Goal: Transaction & Acquisition: Purchase product/service

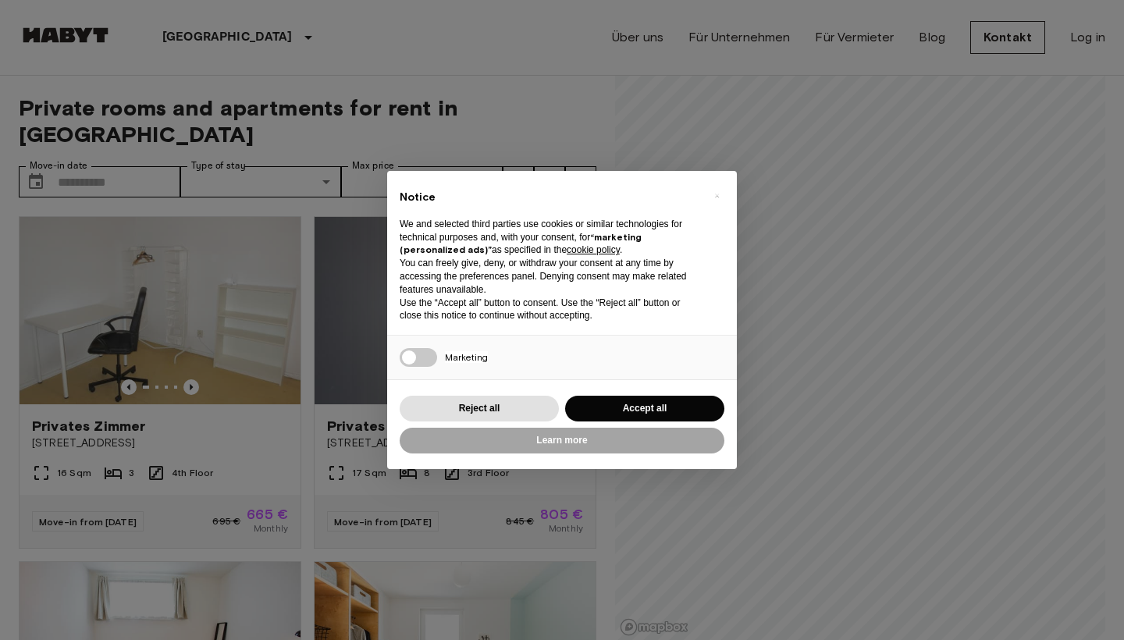
click at [666, 410] on button "Accept all" at bounding box center [644, 409] width 159 height 26
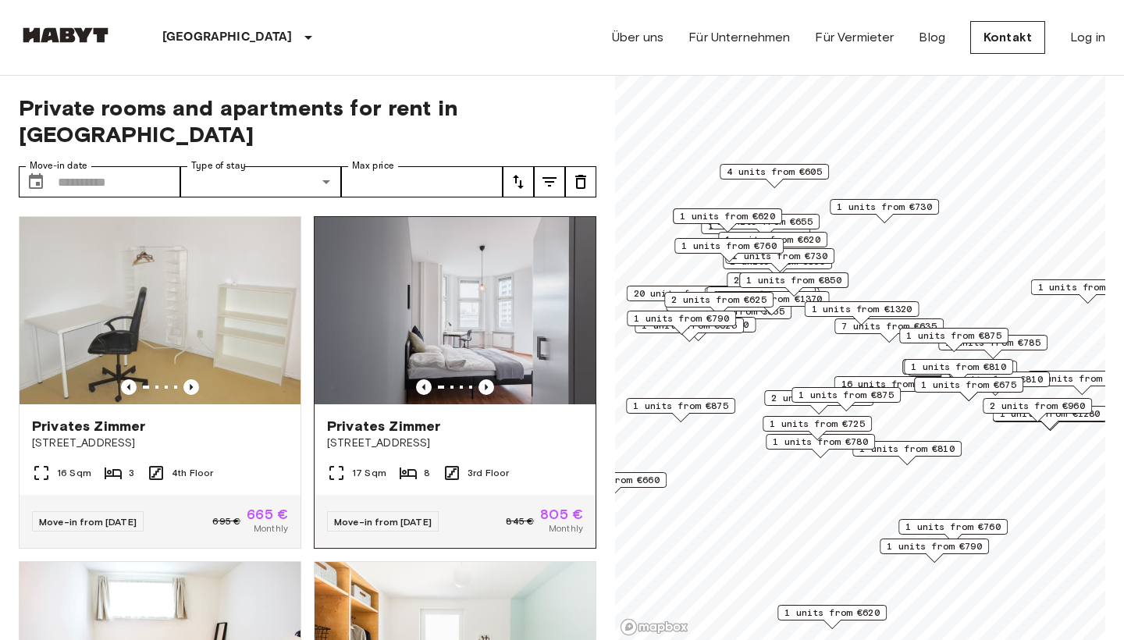
scroll to position [10, 0]
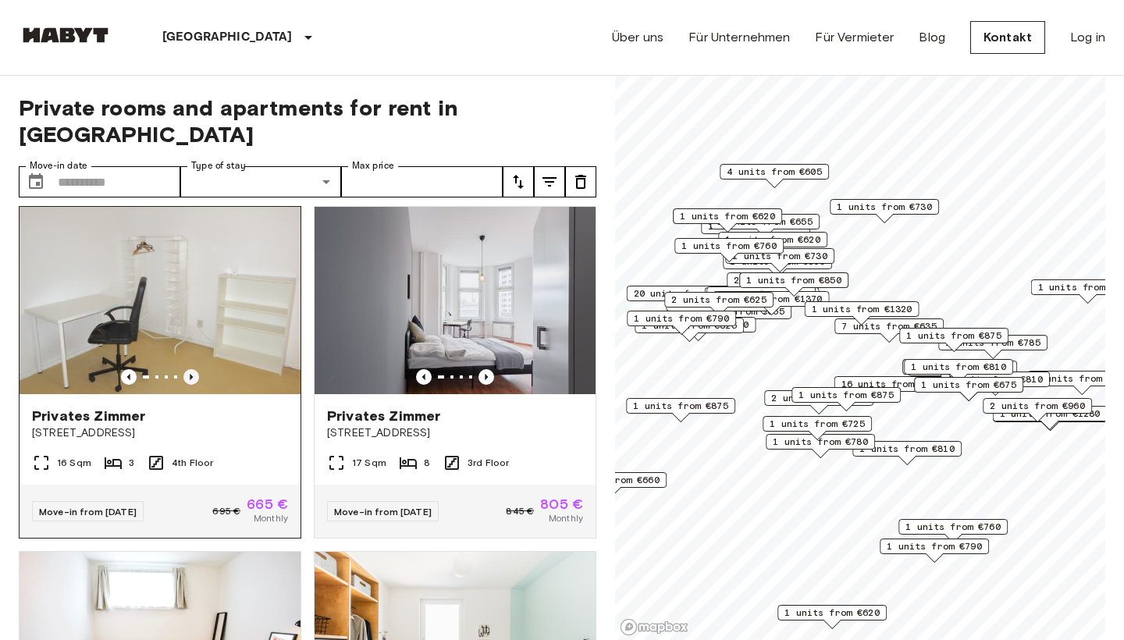
click at [193, 369] on icon "Previous image" at bounding box center [191, 377] width 16 height 16
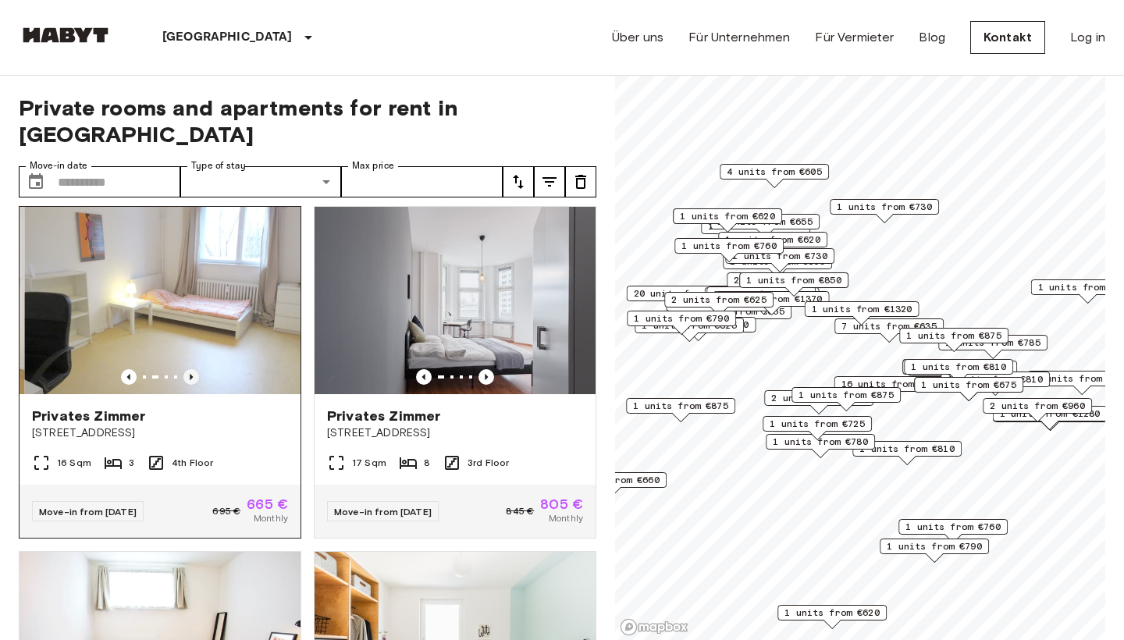
click at [193, 369] on icon "Previous image" at bounding box center [191, 377] width 16 height 16
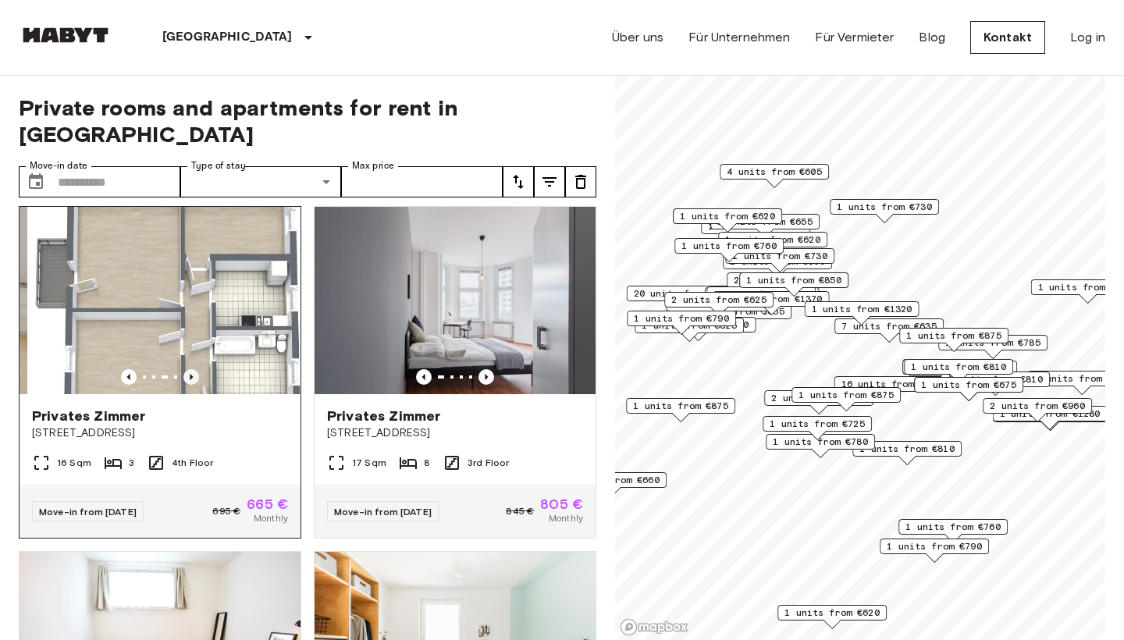
click at [193, 369] on icon "Previous image" at bounding box center [191, 377] width 16 height 16
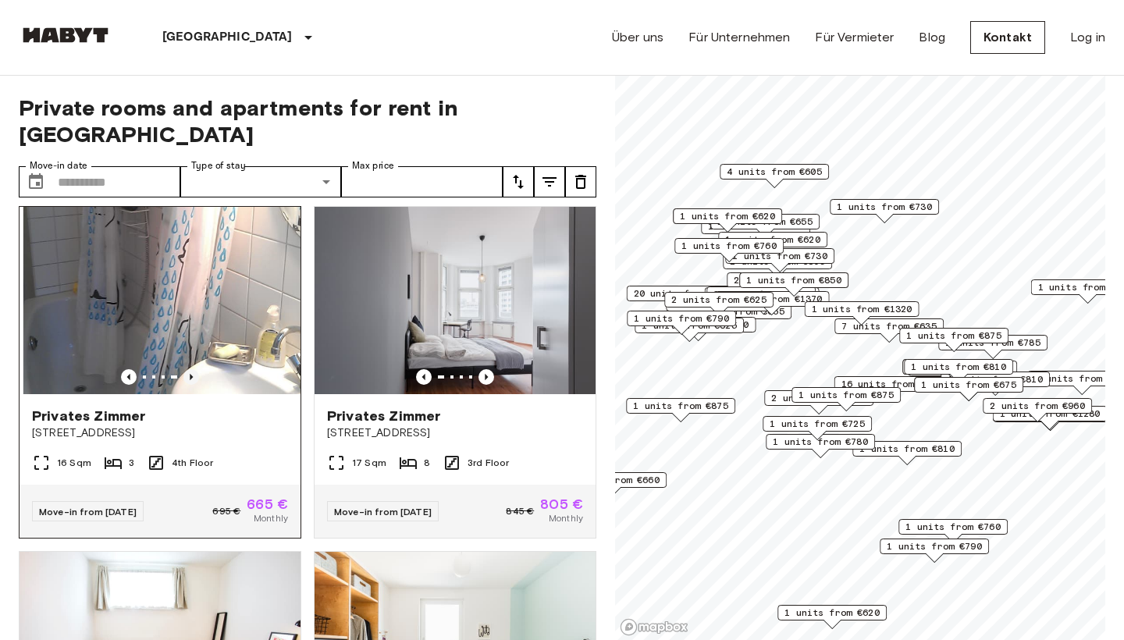
click at [193, 369] on icon "Previous image" at bounding box center [191, 377] width 16 height 16
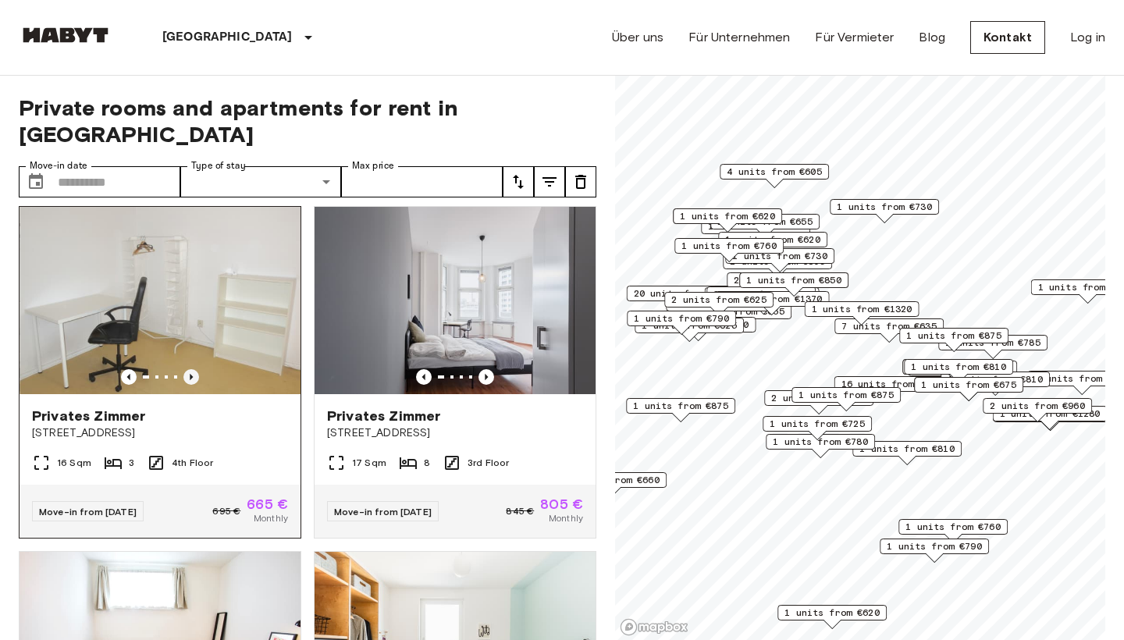
click at [193, 369] on icon "Previous image" at bounding box center [191, 377] width 16 height 16
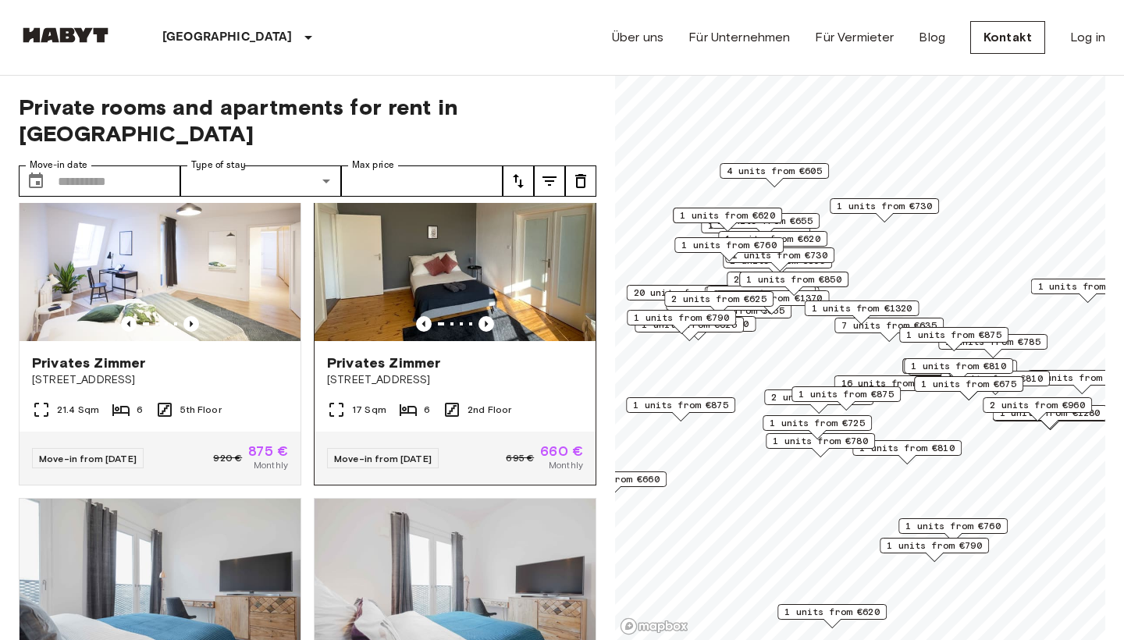
scroll to position [3, 0]
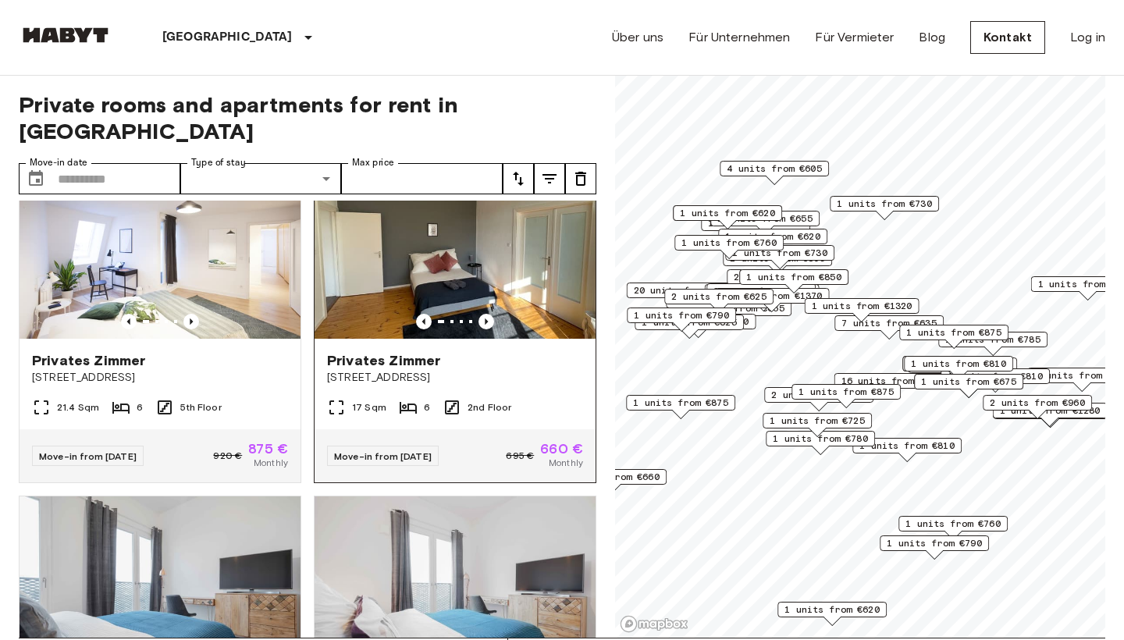
click at [477, 314] on div at bounding box center [454, 322] width 281 height 16
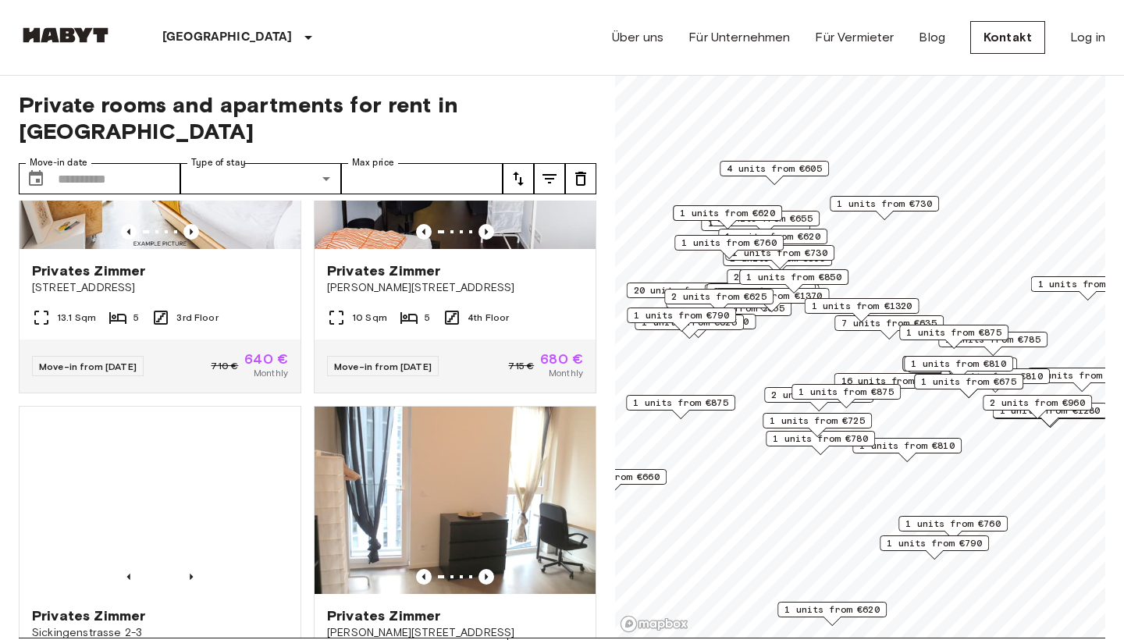
scroll to position [1534, 0]
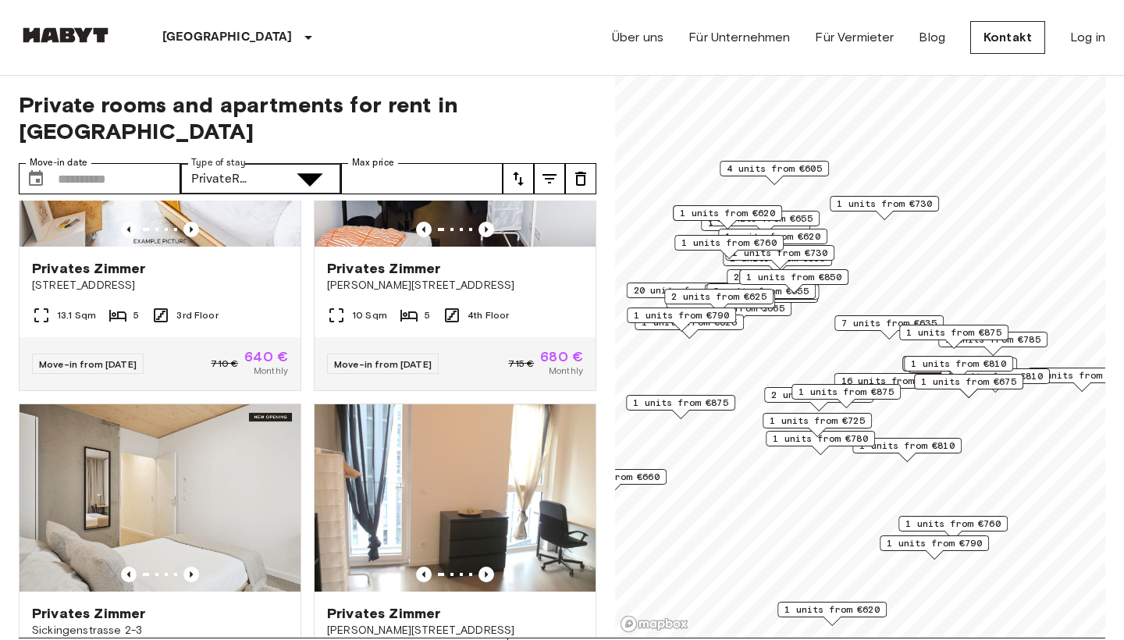
type input "**********"
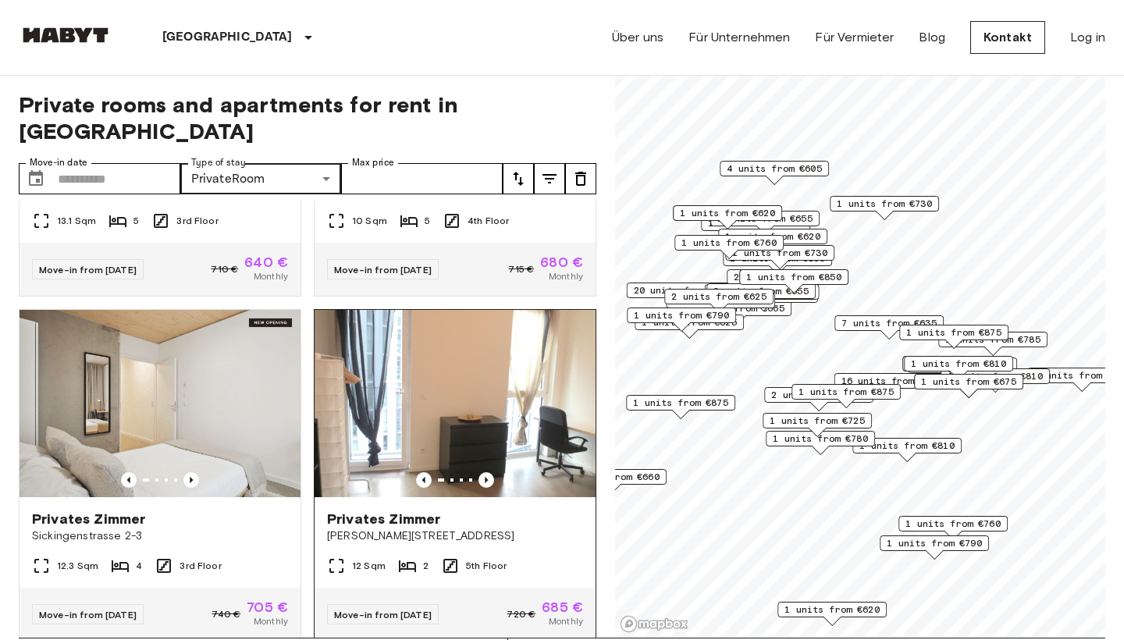
scroll to position [1631, 0]
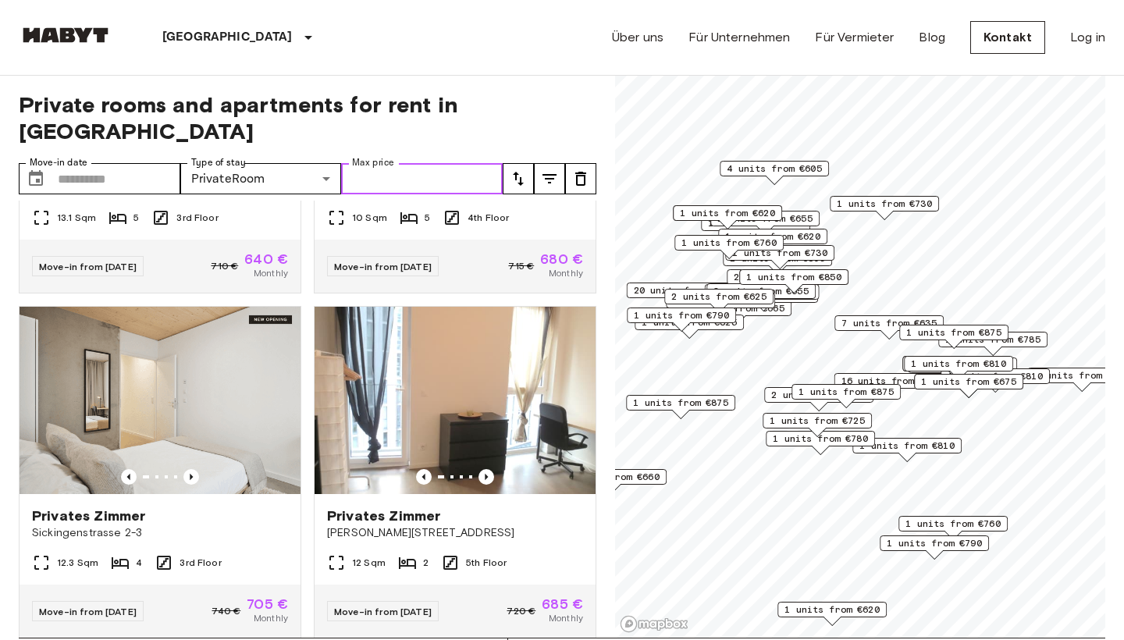
click at [417, 163] on input "Max price" at bounding box center [422, 178] width 162 height 31
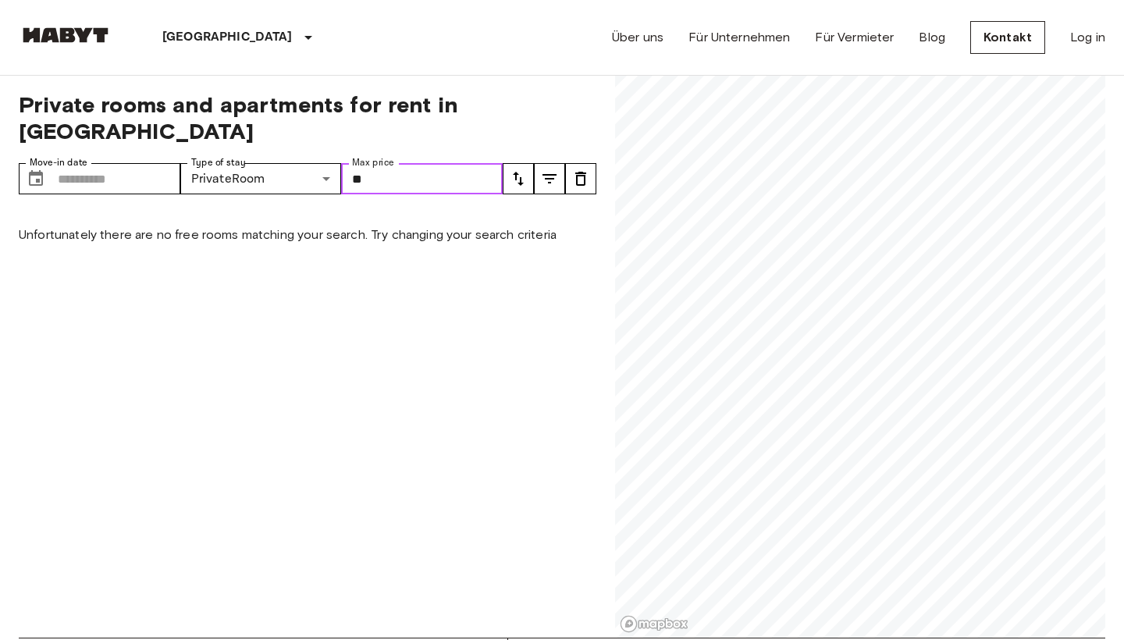
type input "***"
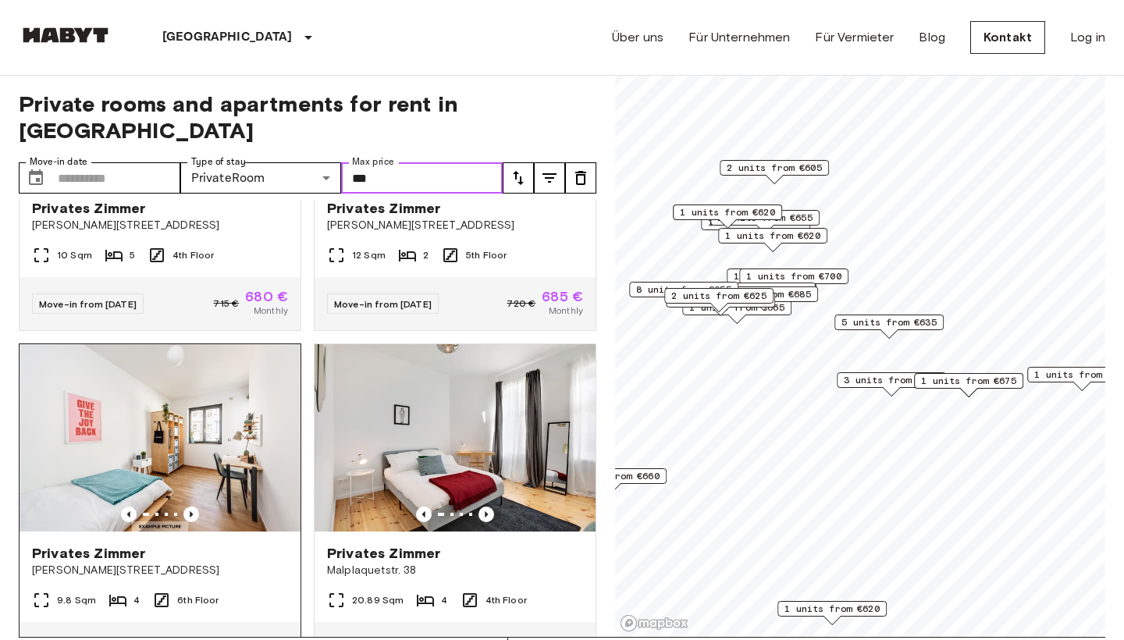
scroll to position [921, 0]
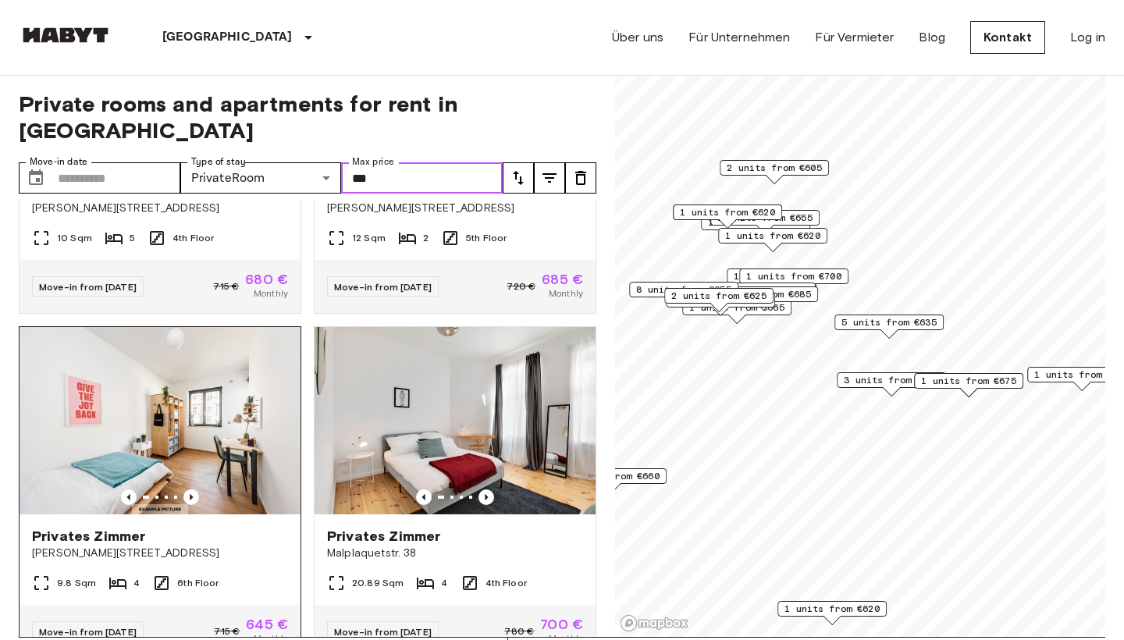
click at [218, 410] on img at bounding box center [160, 420] width 281 height 187
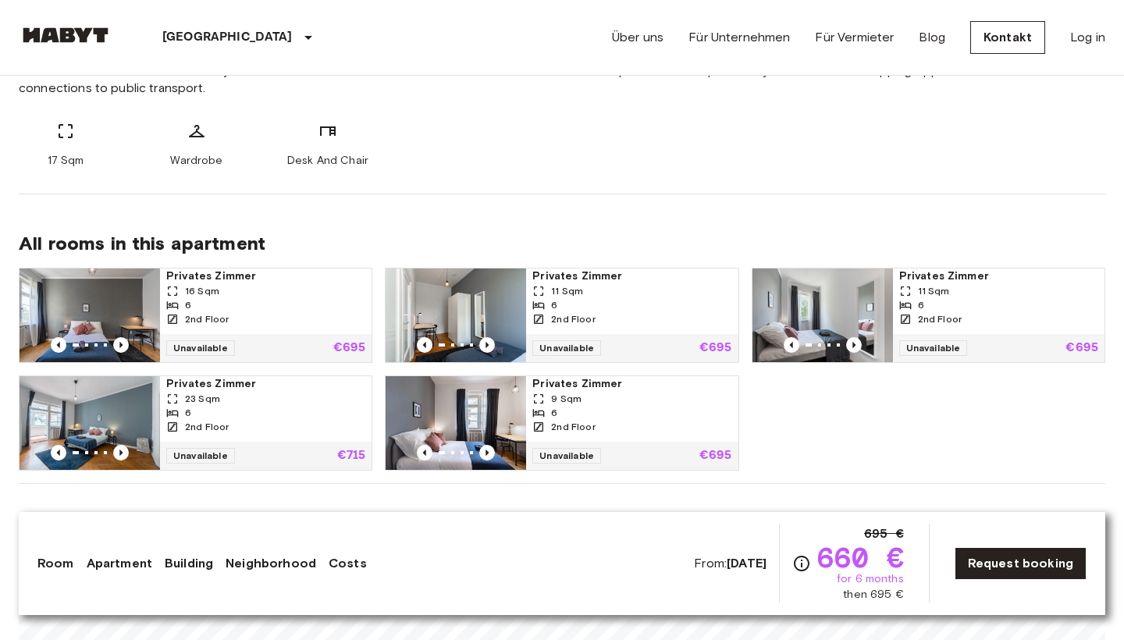
scroll to position [687, 0]
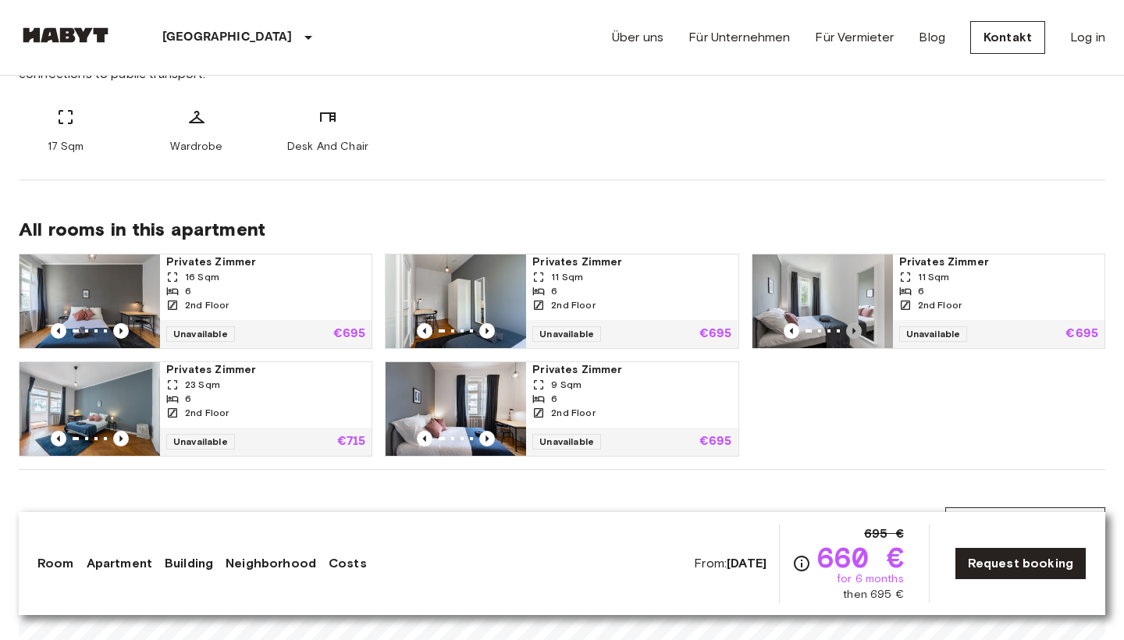
click at [855, 332] on icon "Previous image" at bounding box center [854, 331] width 16 height 16
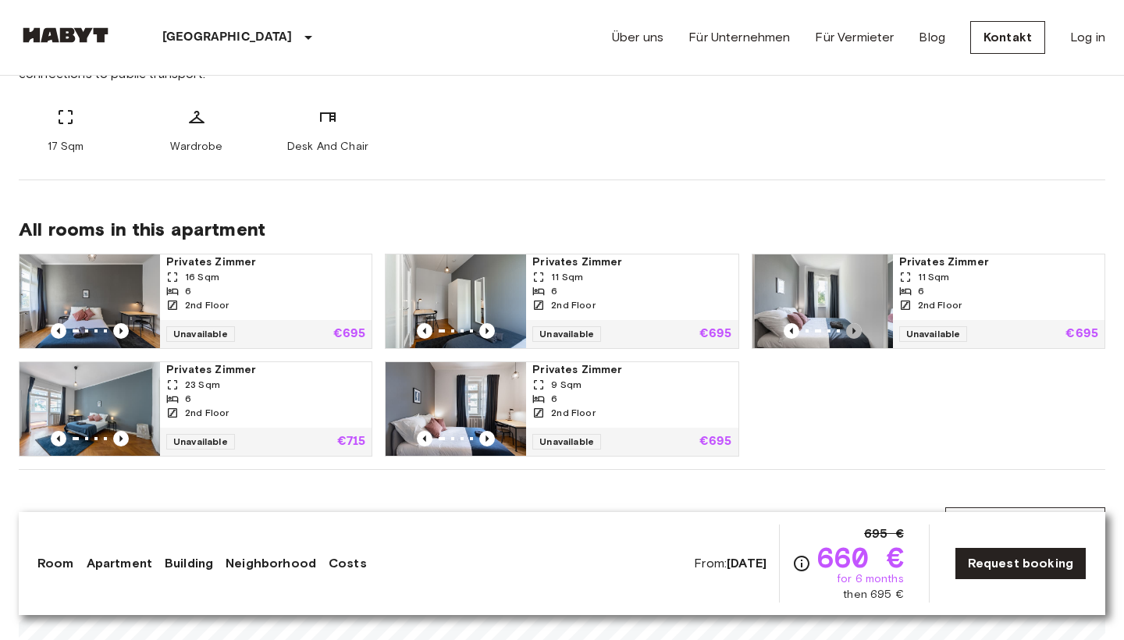
click at [855, 331] on icon "Previous image" at bounding box center [853, 331] width 3 height 6
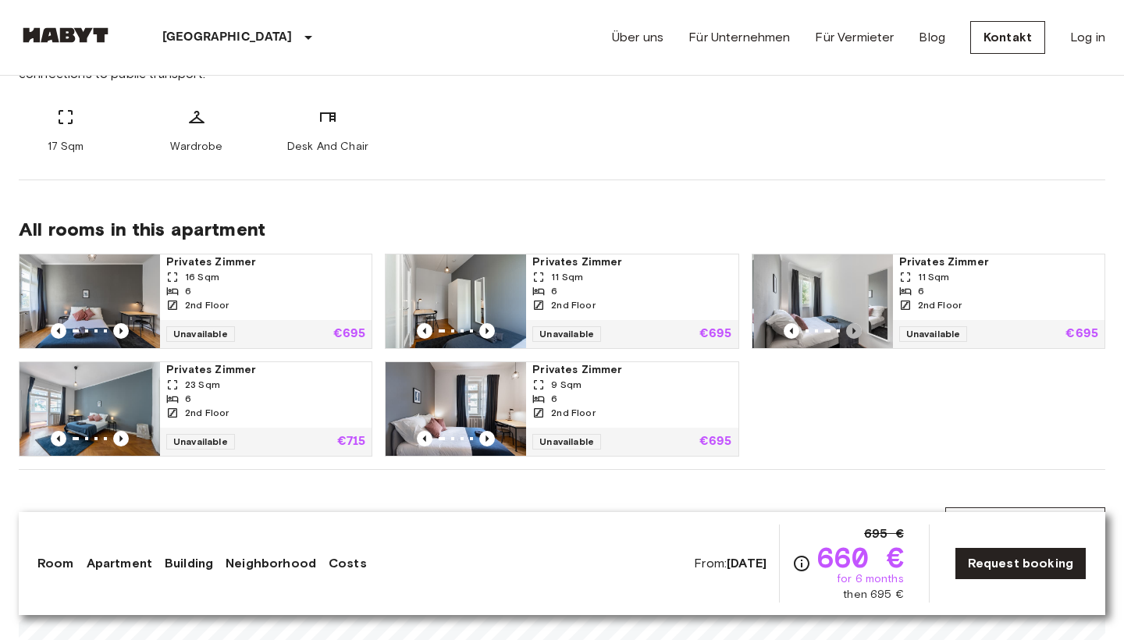
click at [855, 330] on icon "Previous image" at bounding box center [854, 331] width 16 height 16
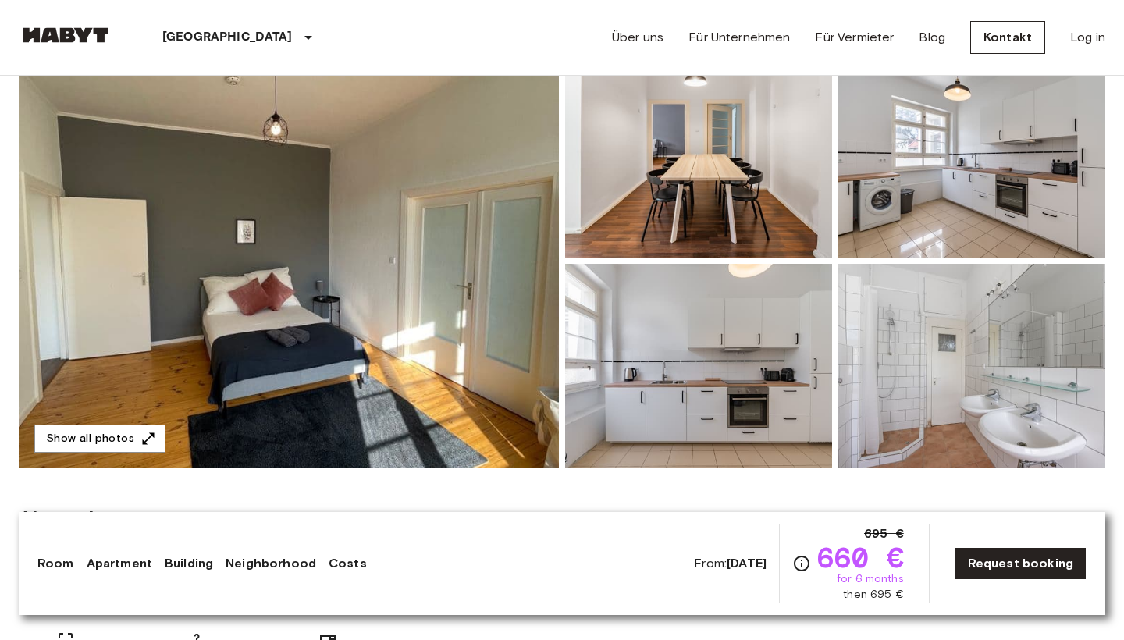
scroll to position [166, 0]
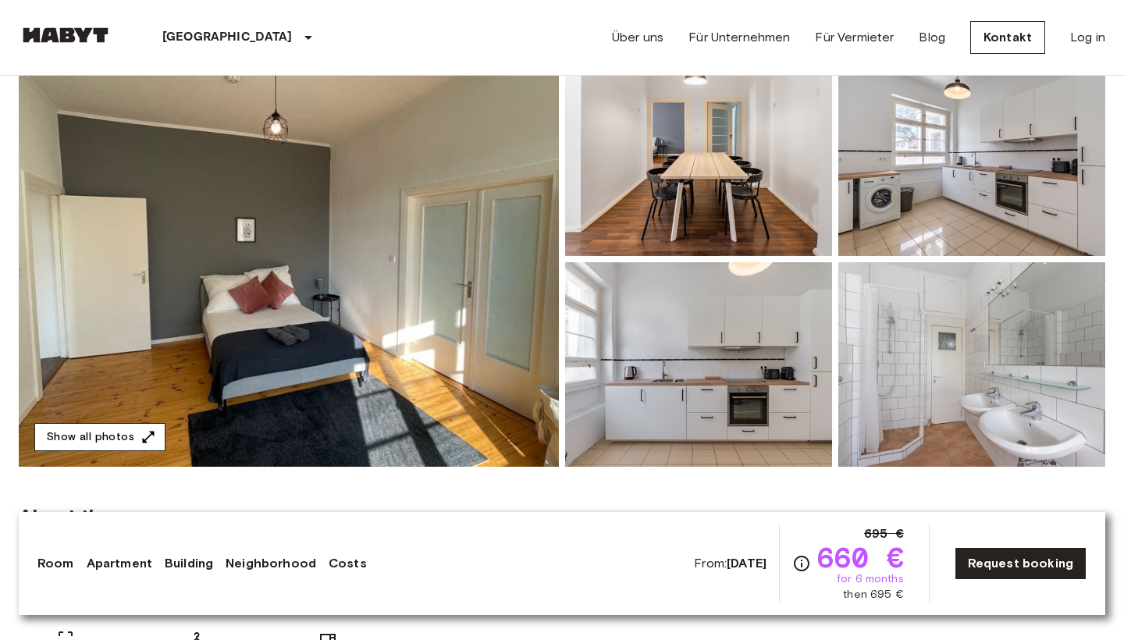
click at [152, 437] on icon "button" at bounding box center [148, 437] width 16 height 16
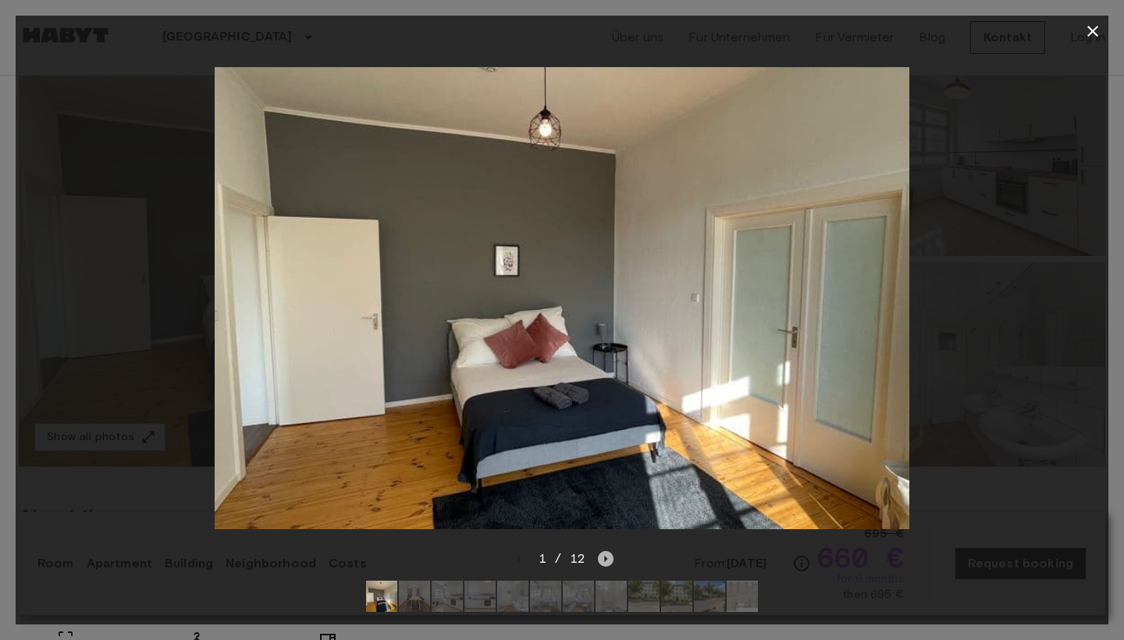
click at [602, 559] on icon "Next image" at bounding box center [606, 559] width 16 height 16
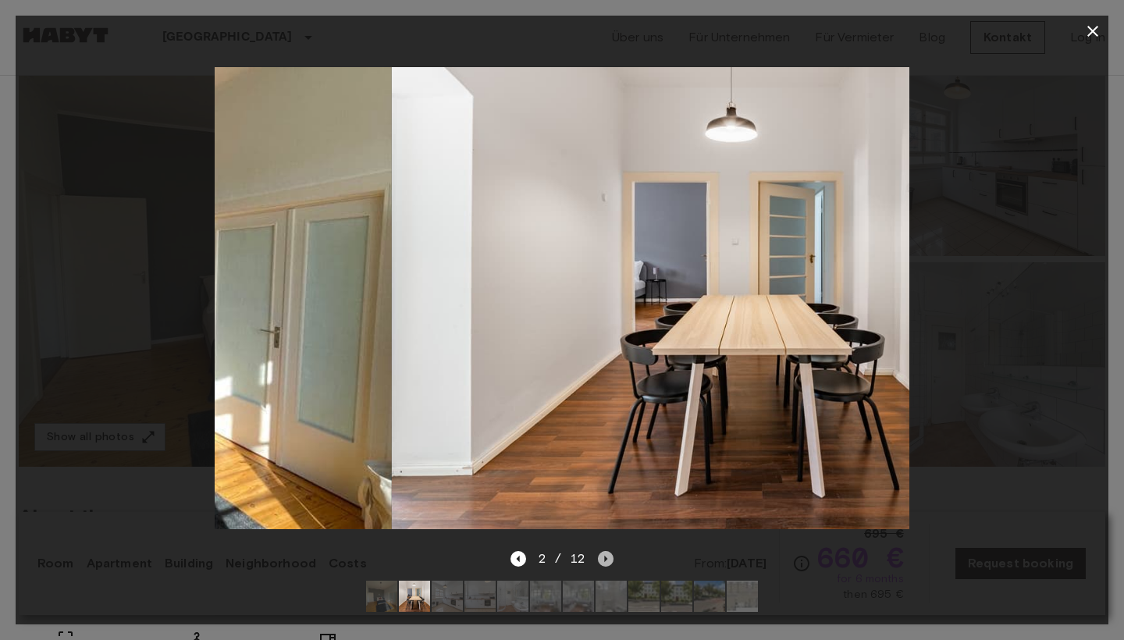
click at [602, 559] on icon "Next image" at bounding box center [606, 559] width 16 height 16
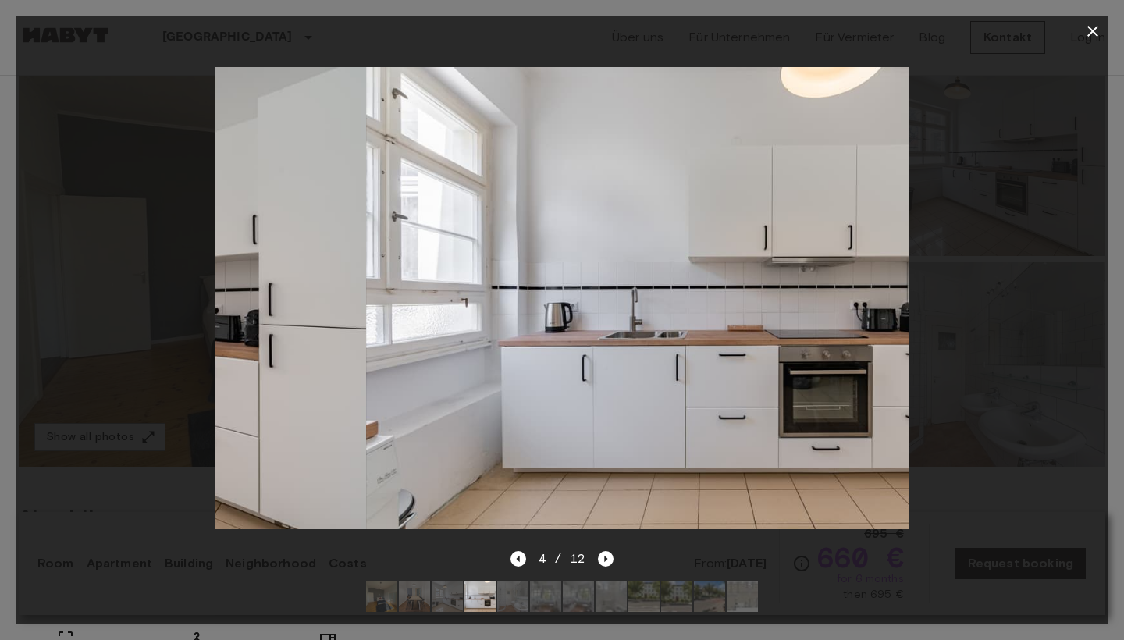
click at [804, 382] on img at bounding box center [713, 298] width 694 height 463
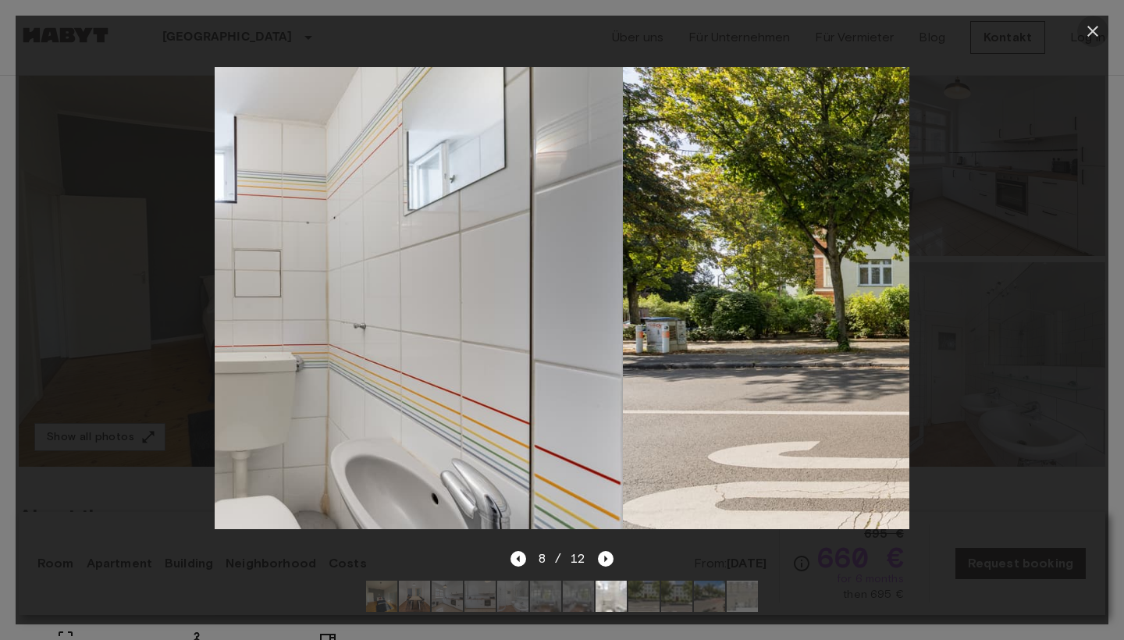
click at [1083, 32] on icon "button" at bounding box center [1092, 31] width 19 height 19
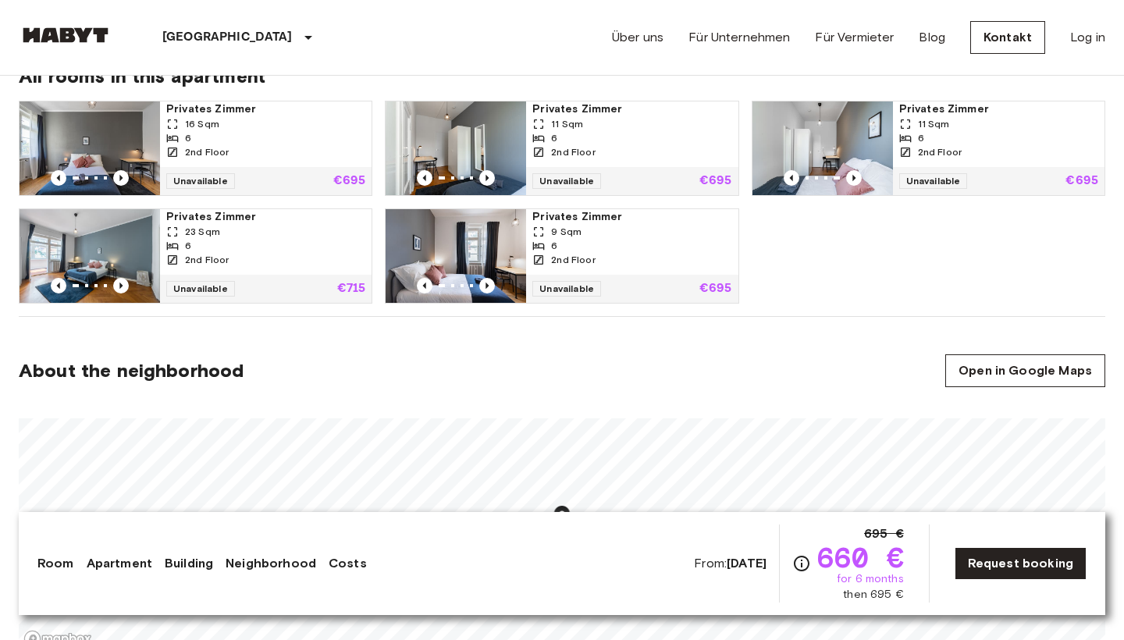
scroll to position [839, 0]
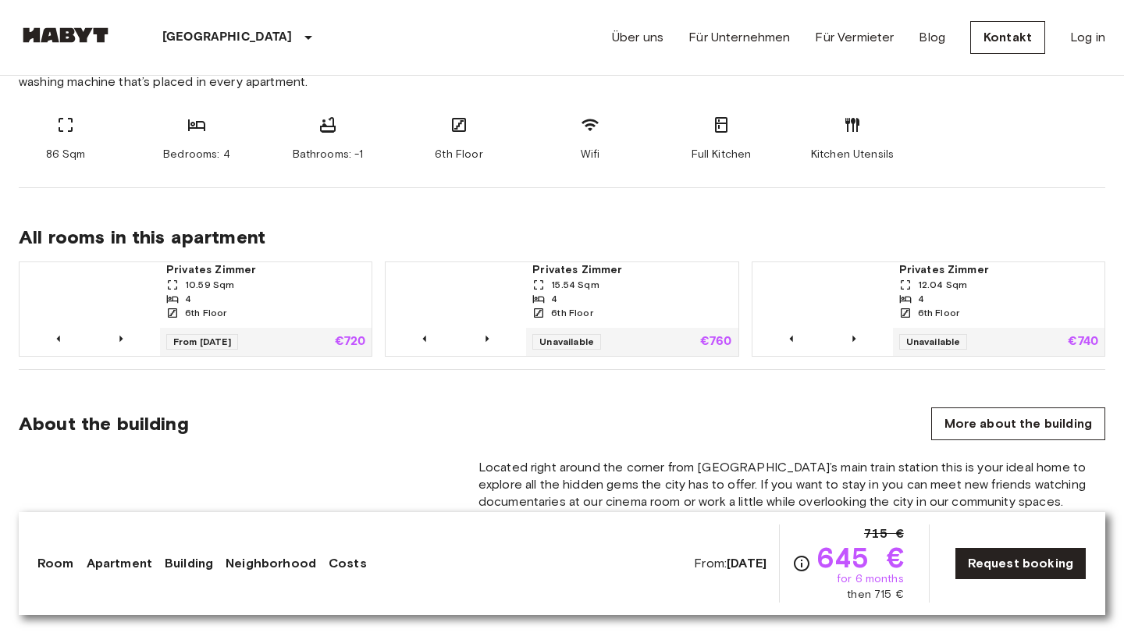
scroll to position [900, 0]
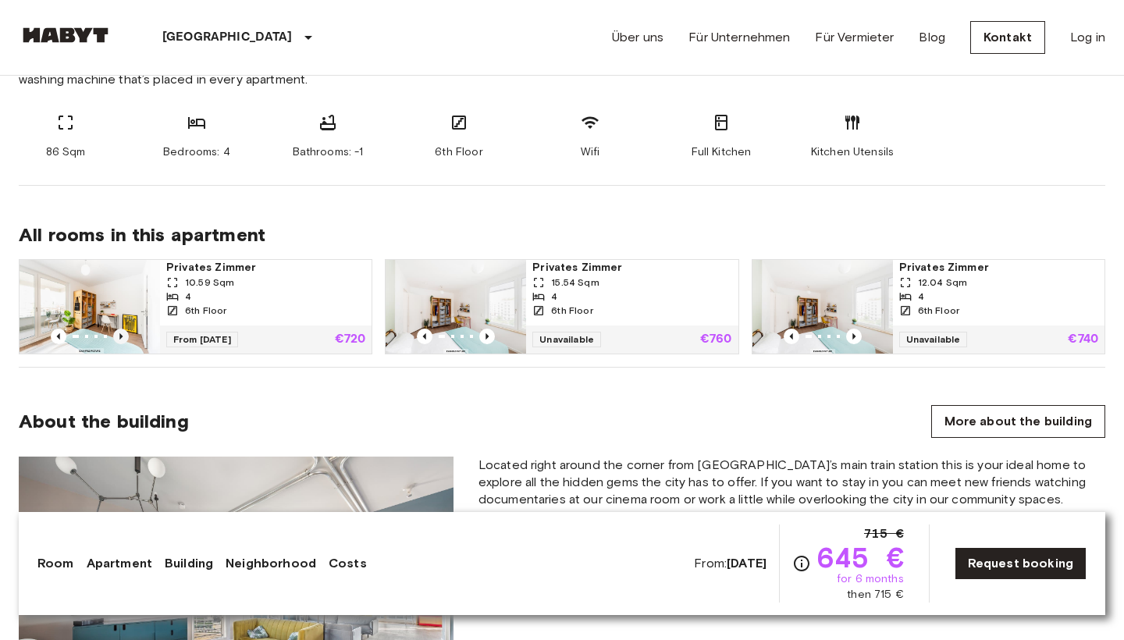
click at [122, 332] on icon "Previous image" at bounding box center [121, 336] width 16 height 16
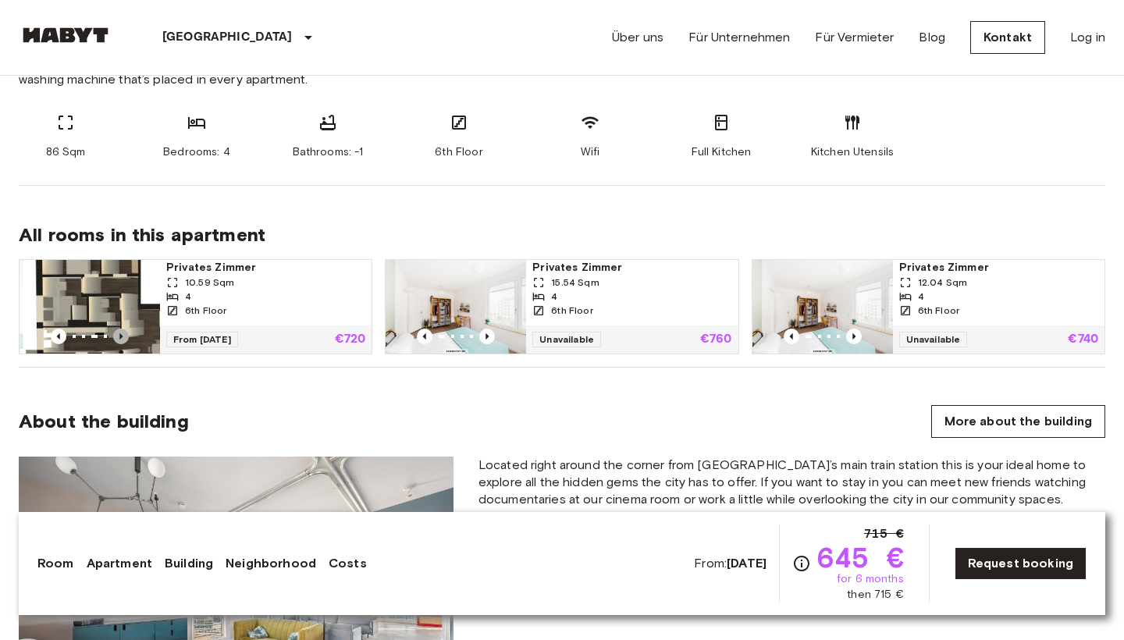
click at [122, 332] on icon "Previous image" at bounding box center [121, 336] width 16 height 16
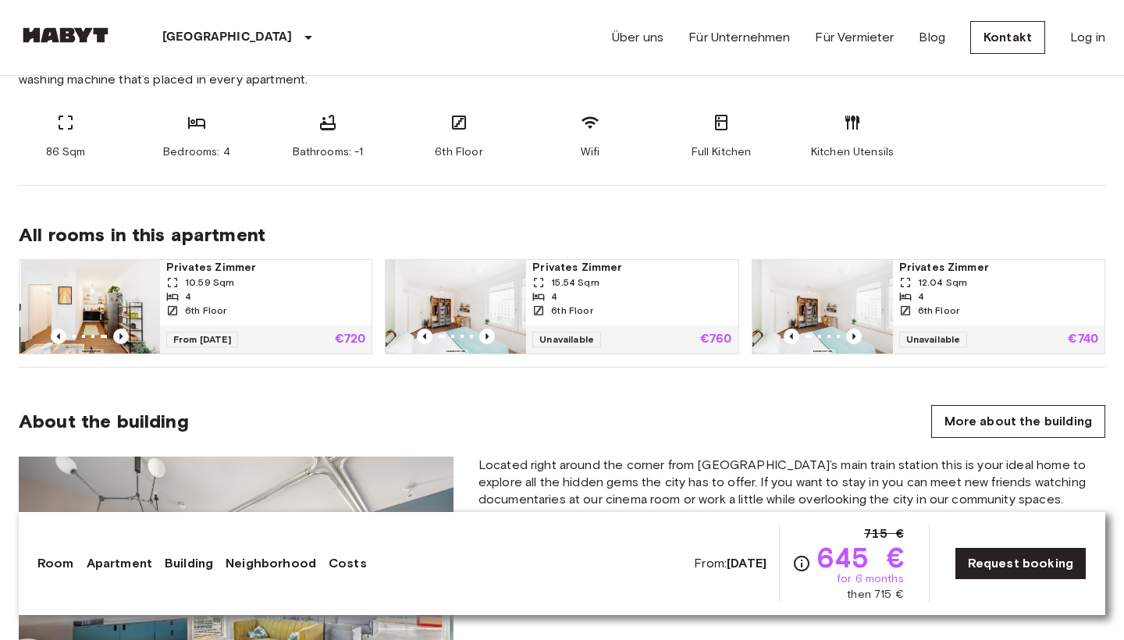
click at [122, 332] on icon "Previous image" at bounding box center [121, 336] width 16 height 16
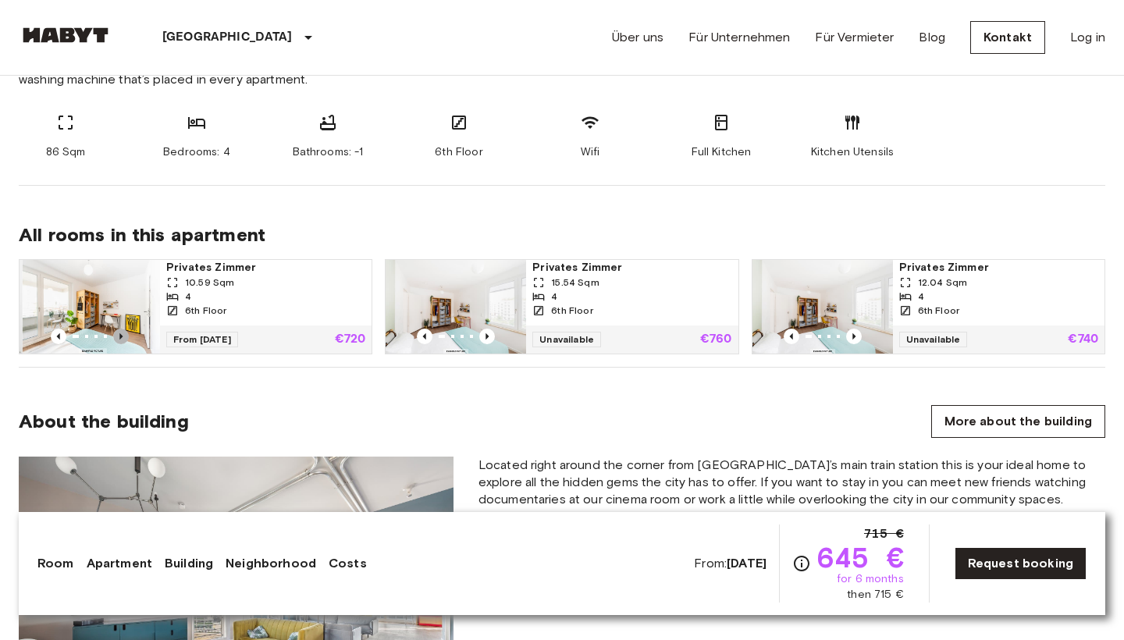
click at [122, 332] on icon "Previous image" at bounding box center [121, 336] width 16 height 16
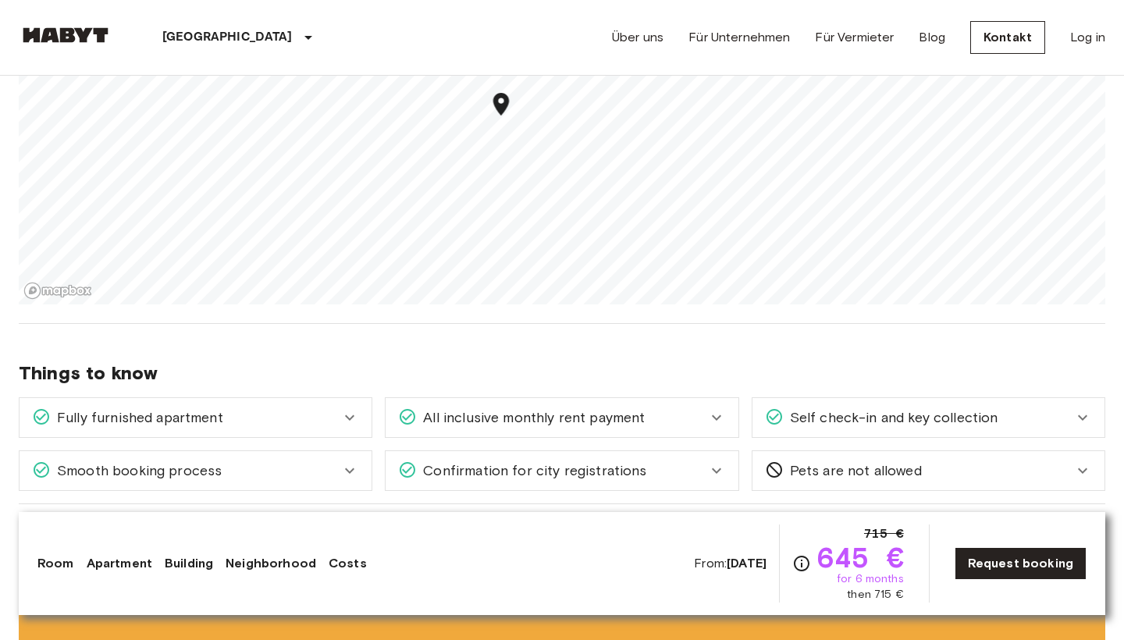
scroll to position [1733, 0]
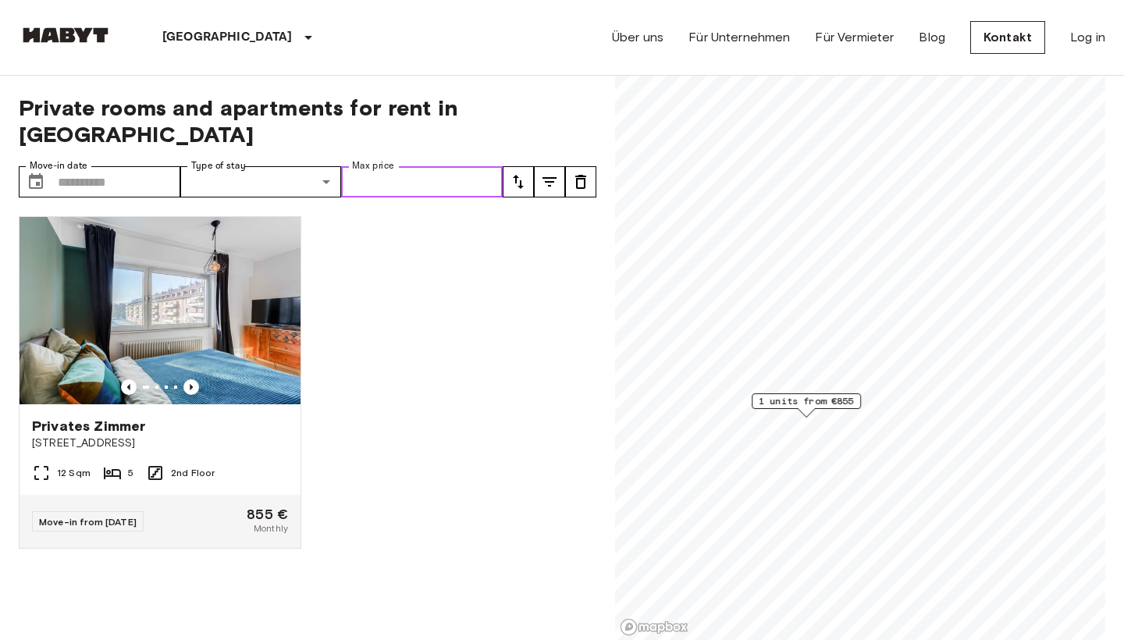
click at [376, 166] on input "Max price" at bounding box center [422, 181] width 162 height 31
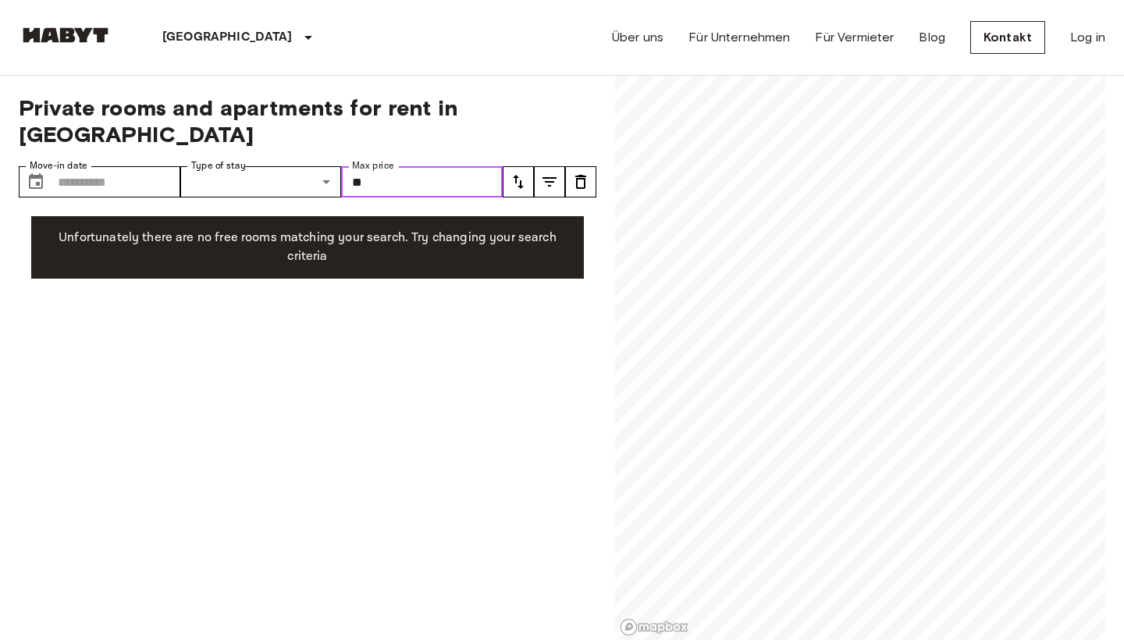
type input "*"
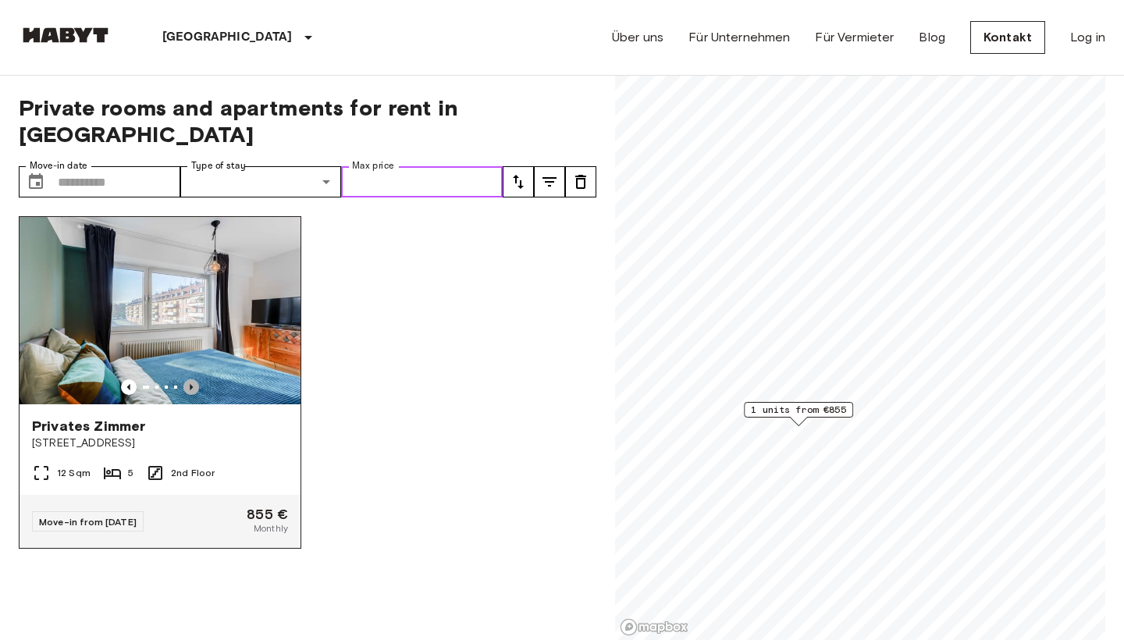
click at [193, 379] on icon "Previous image" at bounding box center [191, 387] width 16 height 16
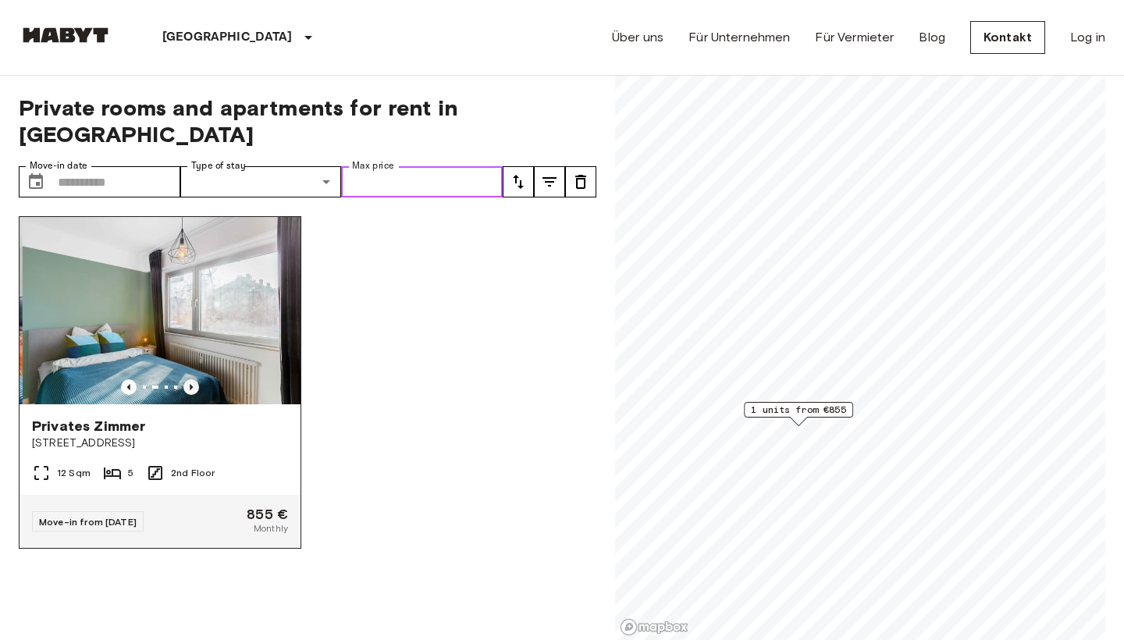
click at [193, 379] on icon "Previous image" at bounding box center [191, 387] width 16 height 16
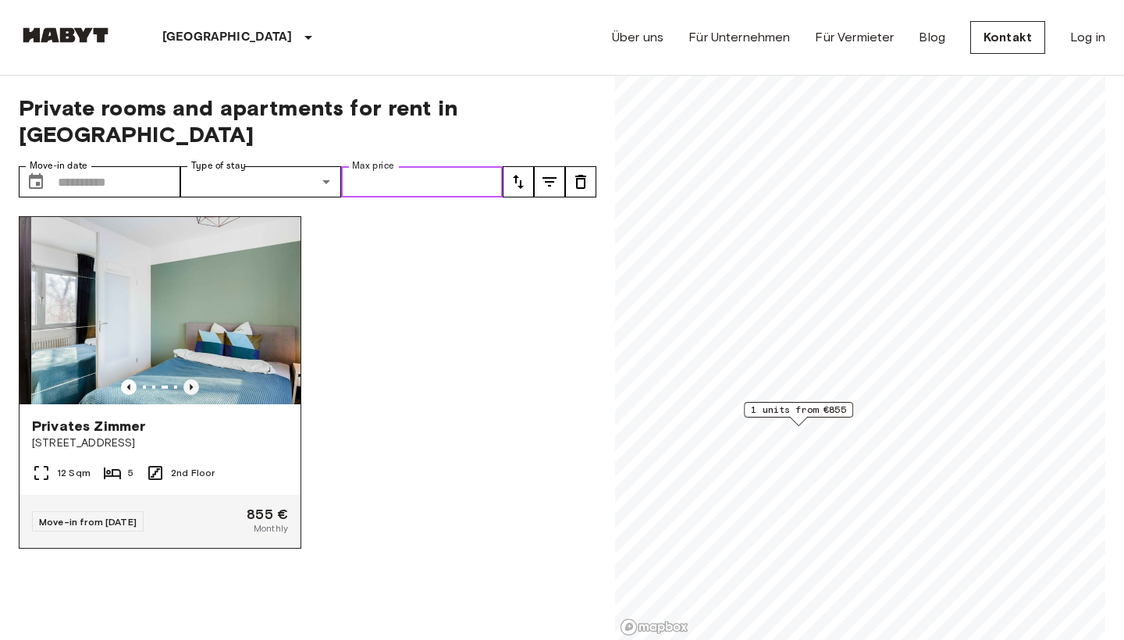
click at [193, 379] on icon "Previous image" at bounding box center [191, 387] width 16 height 16
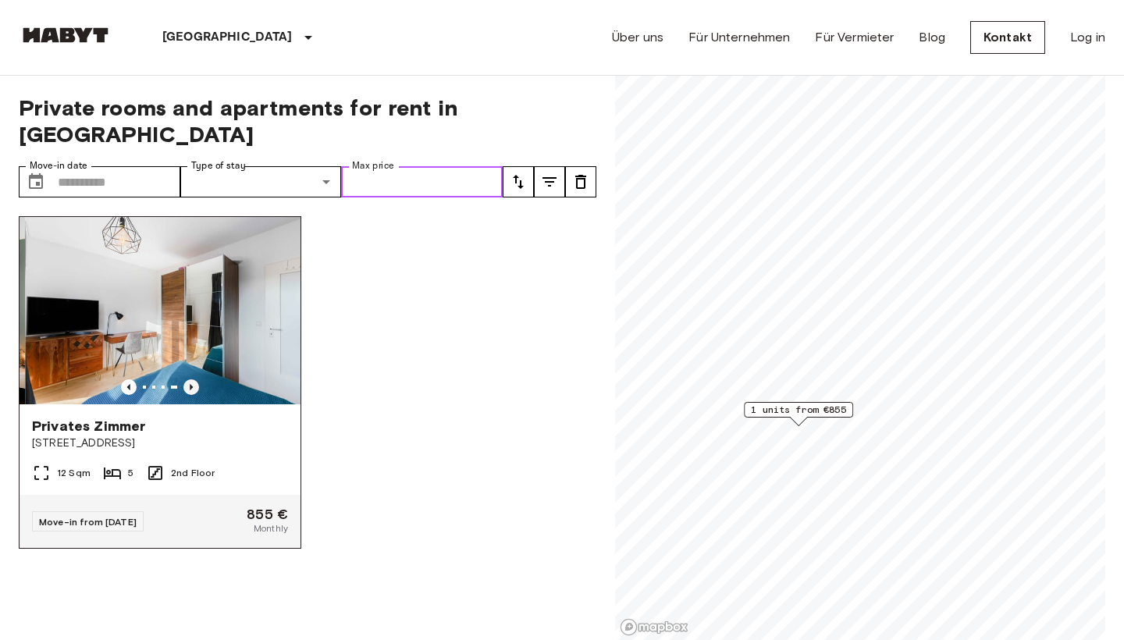
click at [193, 379] on icon "Previous image" at bounding box center [191, 387] width 16 height 16
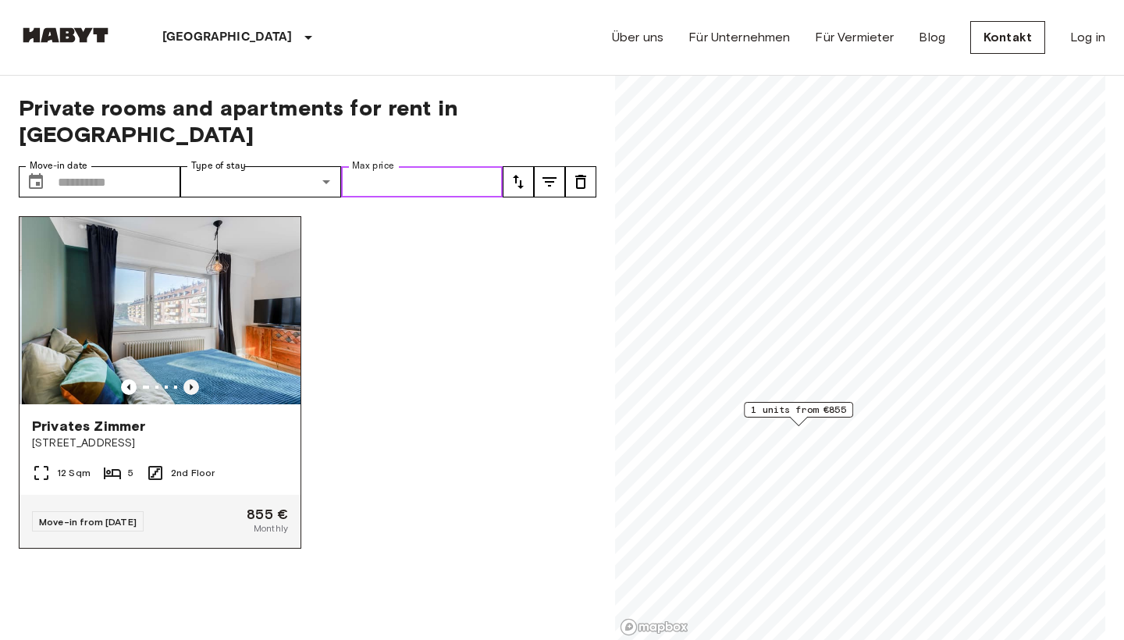
click at [193, 379] on icon "Previous image" at bounding box center [191, 387] width 16 height 16
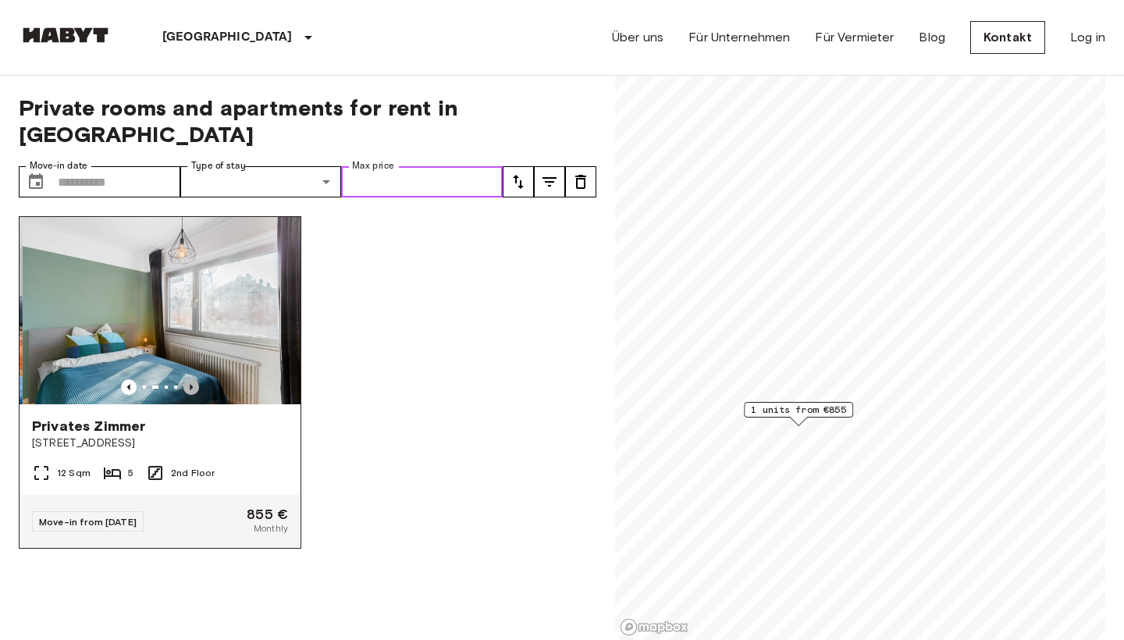
click at [193, 379] on icon "Previous image" at bounding box center [191, 387] width 16 height 16
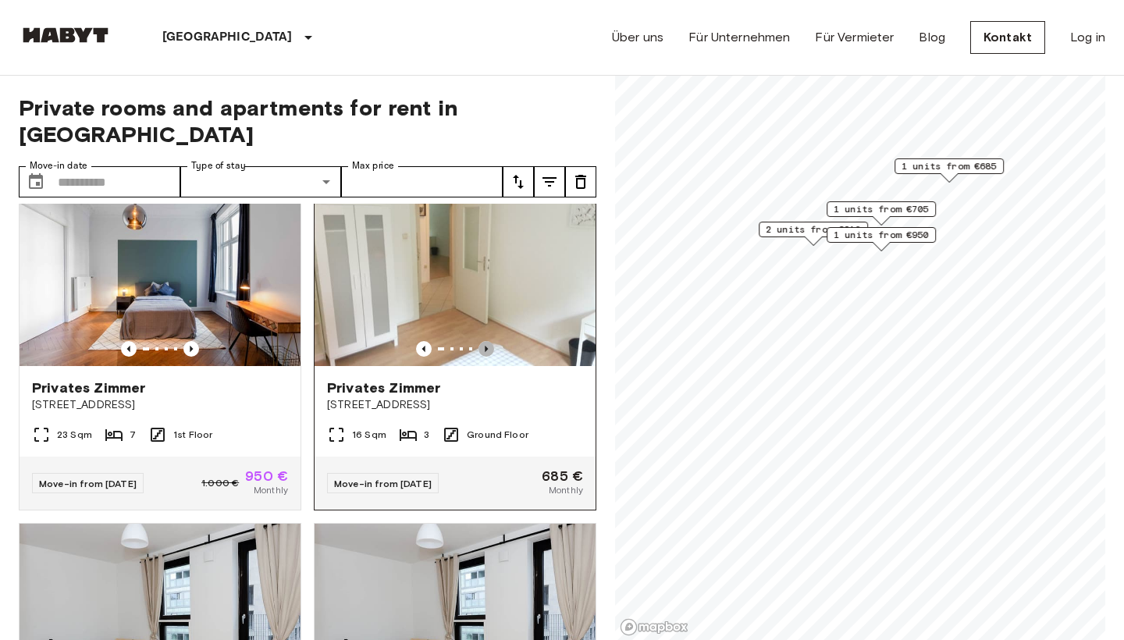
click at [488, 341] on icon "Previous image" at bounding box center [486, 349] width 16 height 16
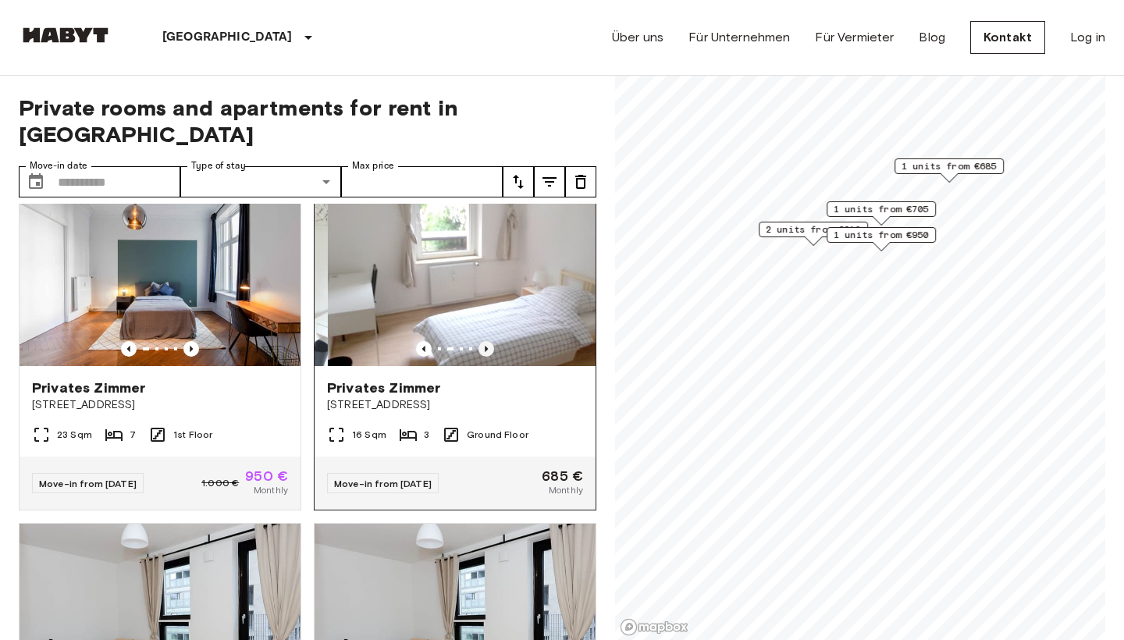
click at [488, 341] on icon "Previous image" at bounding box center [486, 349] width 16 height 16
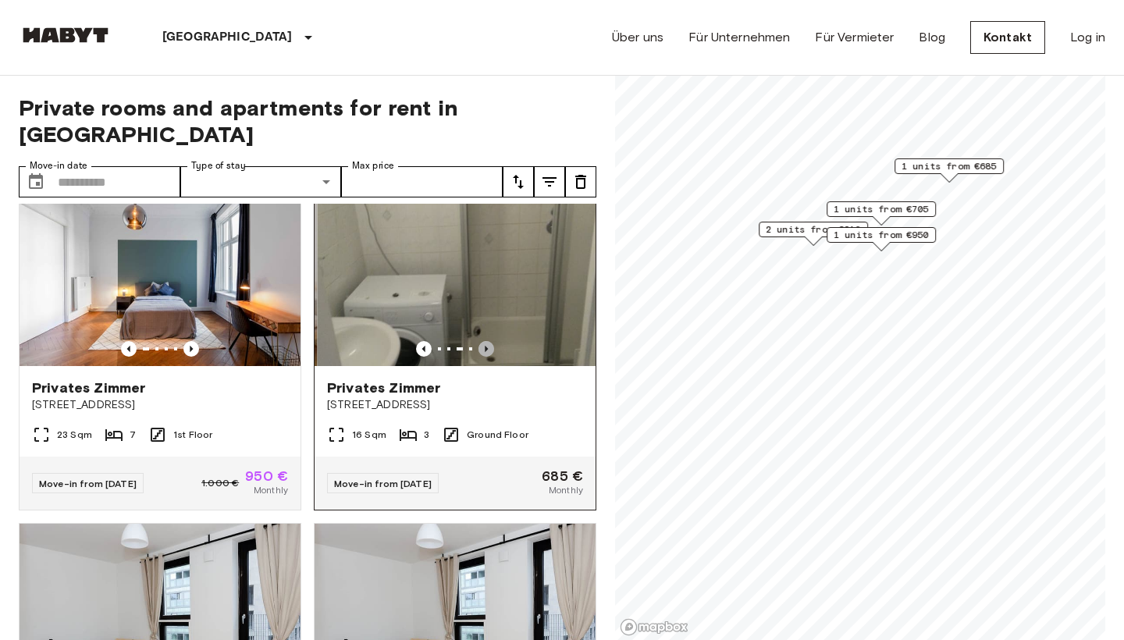
click at [488, 341] on icon "Previous image" at bounding box center [486, 349] width 16 height 16
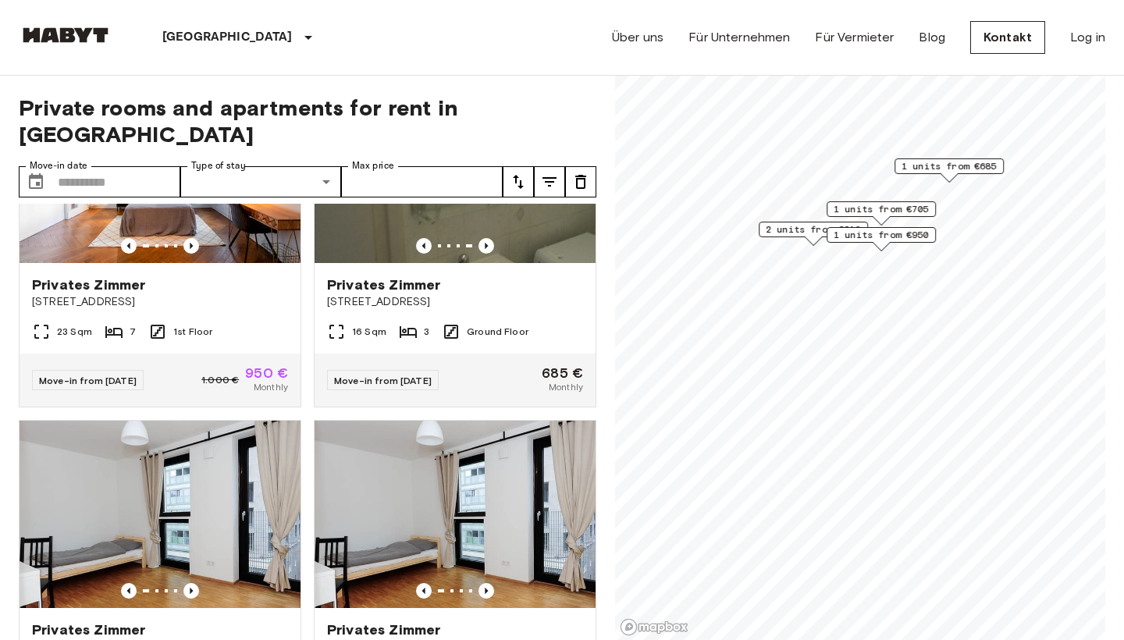
scroll to position [311, 0]
